Goal: Information Seeking & Learning: Learn about a topic

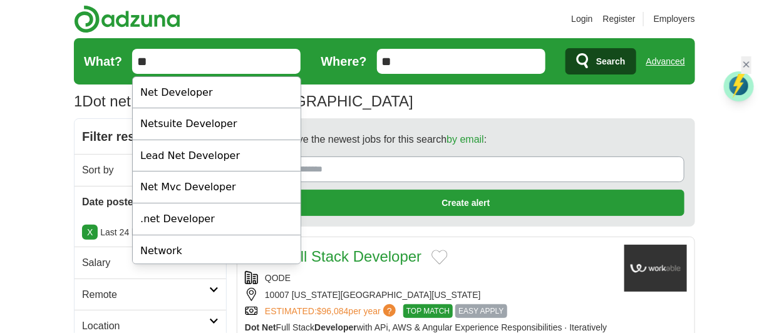
type input "*"
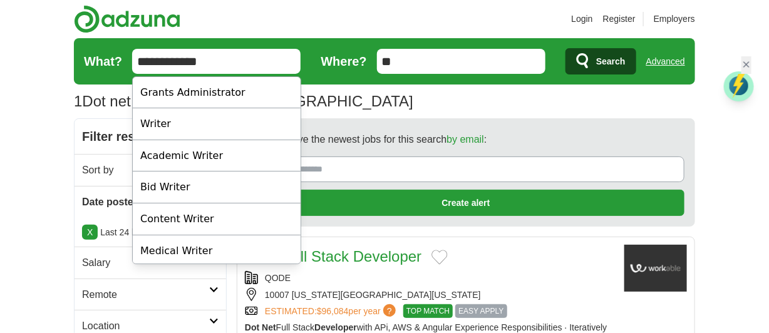
type input "**********"
click at [420, 56] on input "**" at bounding box center [461, 61] width 168 height 25
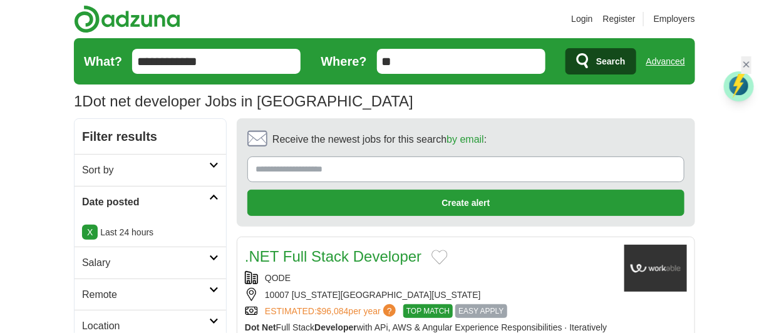
click at [596, 59] on span "Search" at bounding box center [610, 61] width 29 height 25
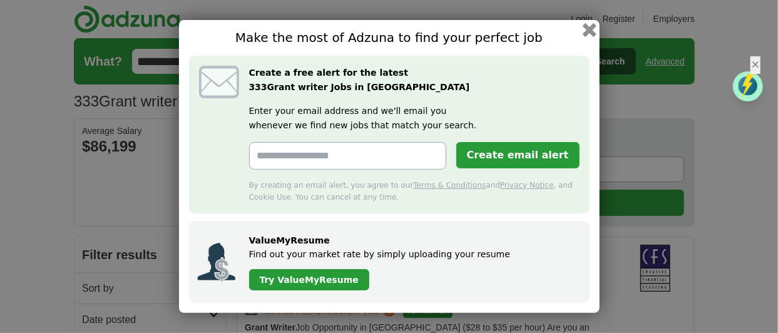
click at [590, 28] on button "button" at bounding box center [589, 30] width 14 height 14
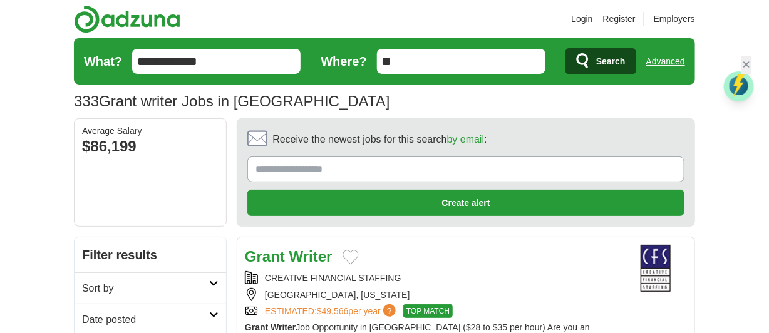
click at [492, 279] on div "CREATIVE FINANCIAL STAFFING [GEOGRAPHIC_DATA], [US_STATE] ESTIMATED: $49,566 pe…" at bounding box center [429, 294] width 369 height 47
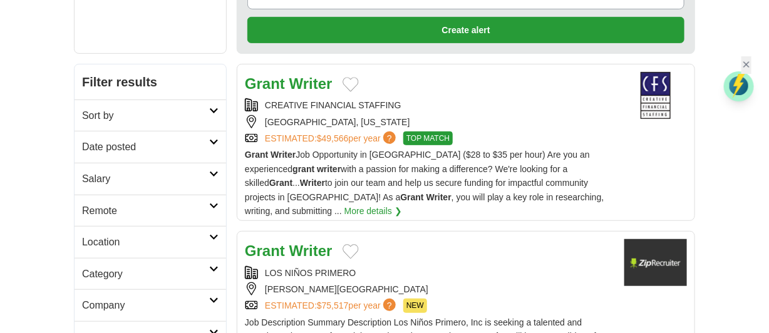
scroll to position [197, 0]
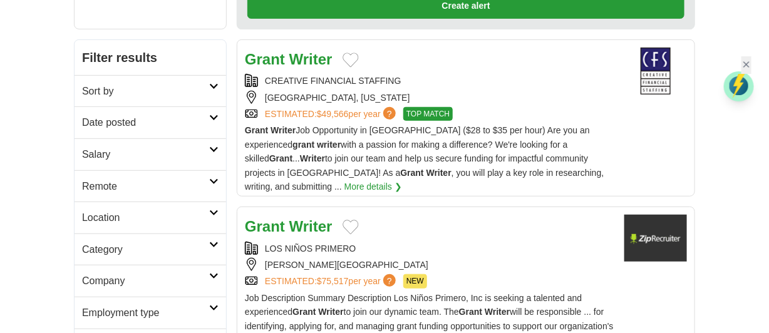
click at [482, 242] on div "LOS NIÑOS PRIMERO" at bounding box center [429, 249] width 369 height 14
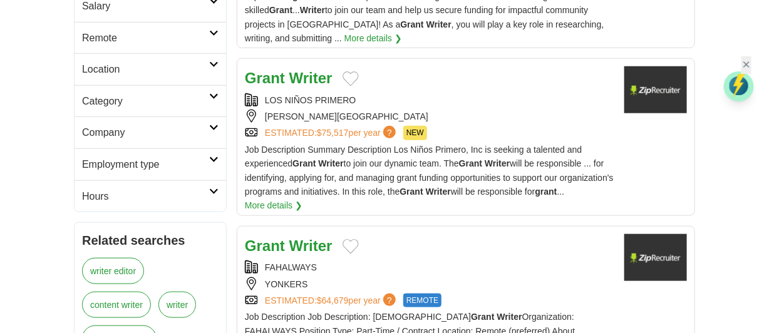
scroll to position [371, 0]
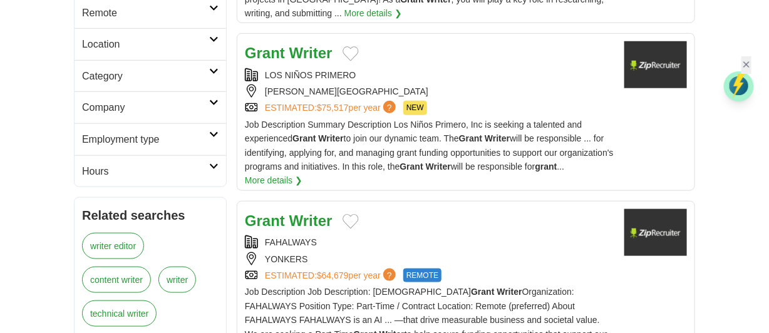
click at [446, 235] on div "FAHALWAYS" at bounding box center [429, 242] width 369 height 14
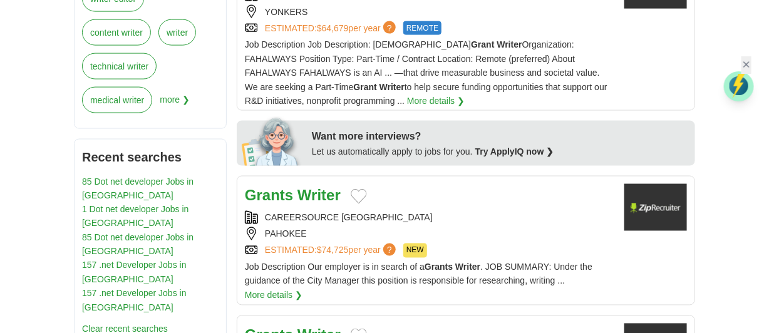
scroll to position [642, 0]
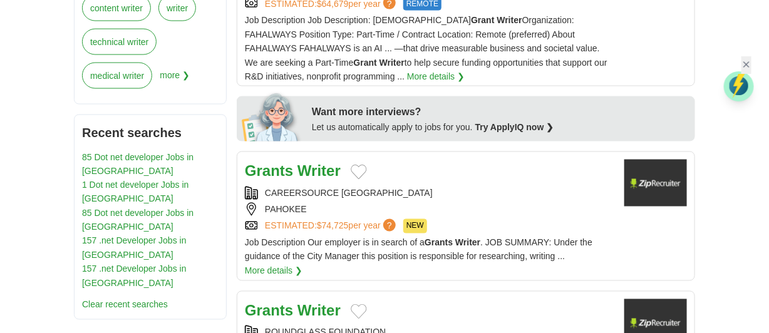
click at [490, 219] on div "ESTIMATED: $74,725 per year ? NEW" at bounding box center [429, 226] width 369 height 14
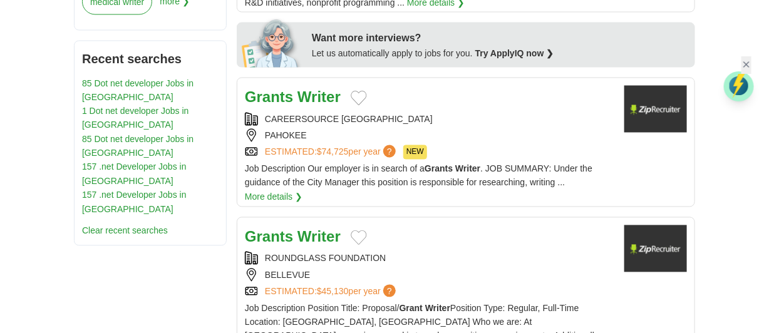
scroll to position [741, 0]
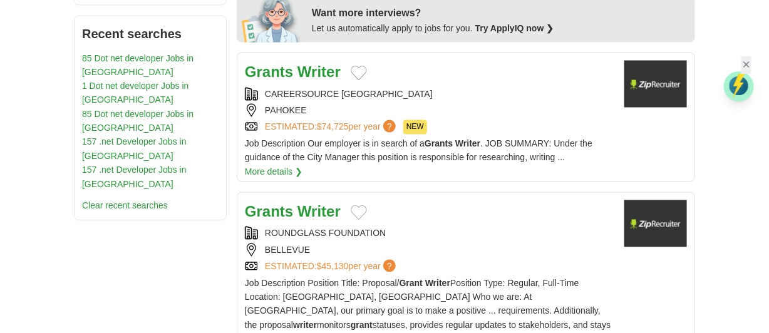
click at [430, 227] on div "ROUNDGLASS FOUNDATION" at bounding box center [429, 234] width 369 height 14
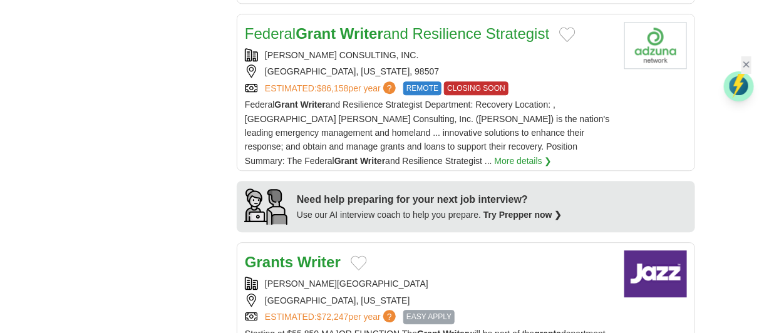
scroll to position [1112, 0]
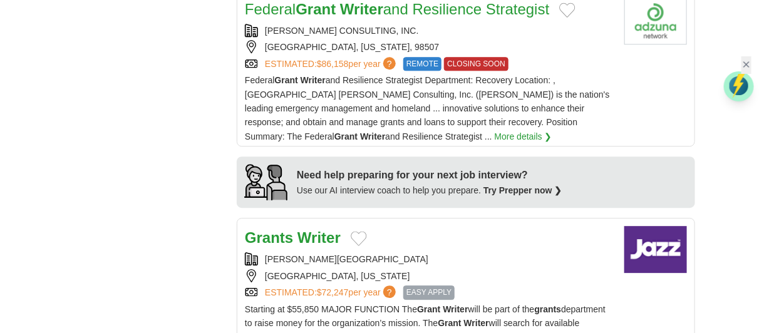
click at [473, 269] on div "[GEOGRAPHIC_DATA], [US_STATE]" at bounding box center [429, 276] width 369 height 14
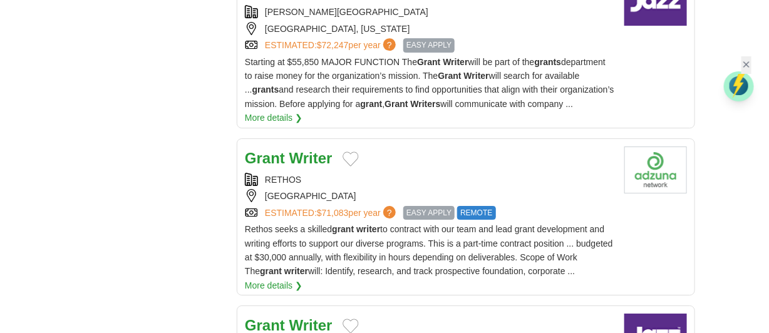
scroll to position [1385, 0]
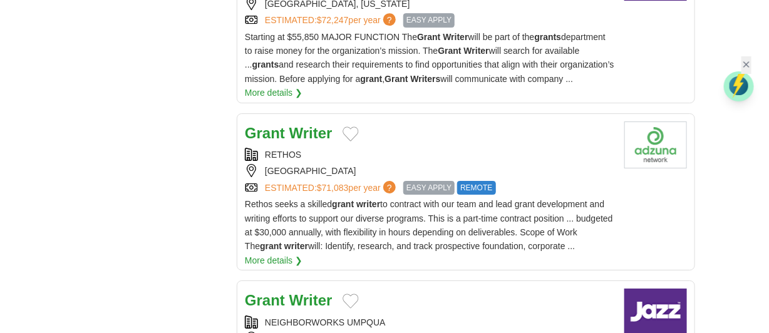
click at [387, 121] on div "Grant Writer" at bounding box center [429, 133] width 369 height 24
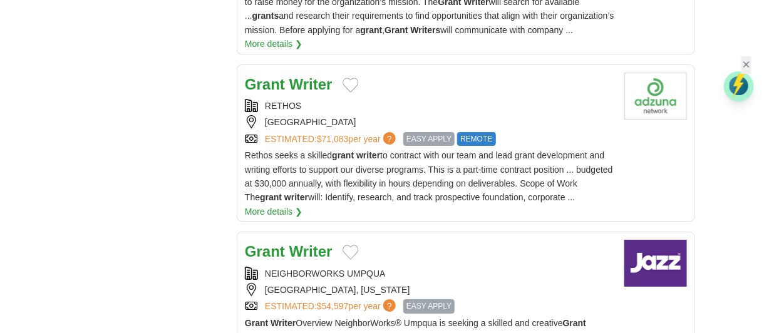
scroll to position [1458, 0]
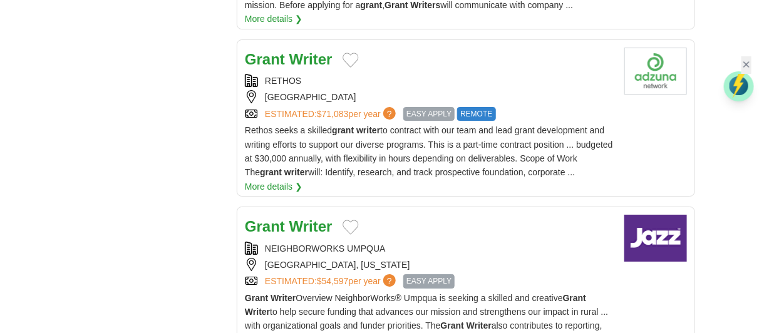
click at [509, 227] on div "Grant Writer NEIGHBORWORKS [GEOGRAPHIC_DATA] [GEOGRAPHIC_DATA], [US_STATE] ESTI…" at bounding box center [429, 288] width 369 height 147
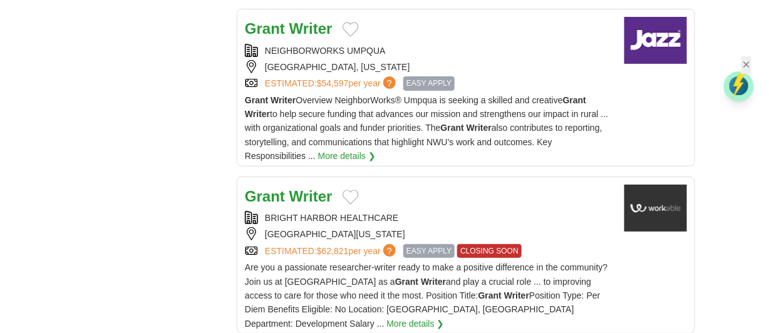
scroll to position [1681, 0]
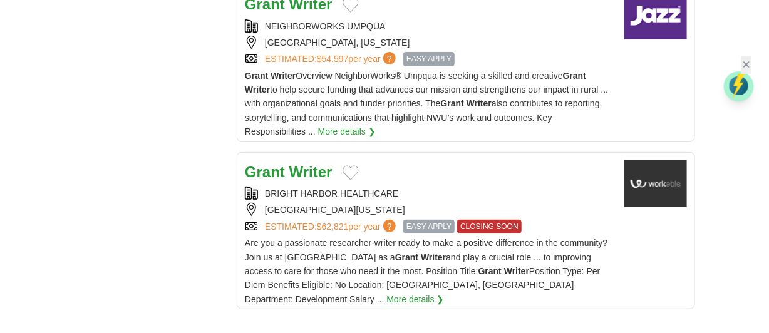
click at [443, 160] on div "Grant Writer" at bounding box center [429, 172] width 369 height 24
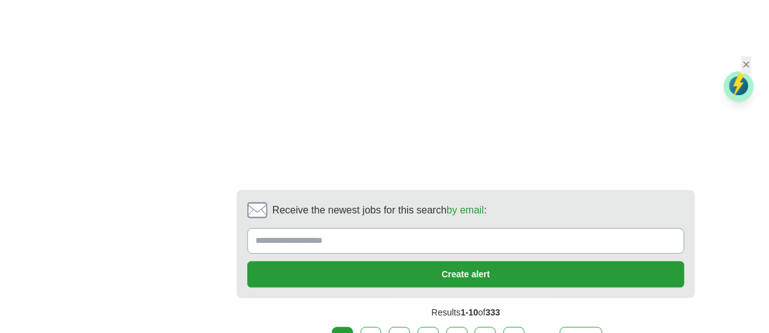
scroll to position [2472, 0]
